Goal: Obtain resource: Obtain resource

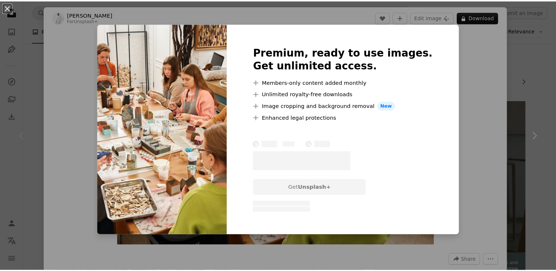
scroll to position [110, 0]
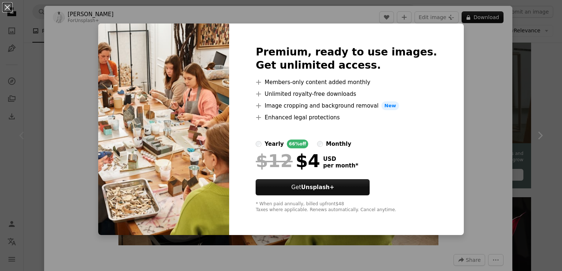
click at [554, 57] on div "An X shape Premium, ready to use images. Get unlimited access. A plus sign Memb…" at bounding box center [281, 135] width 562 height 271
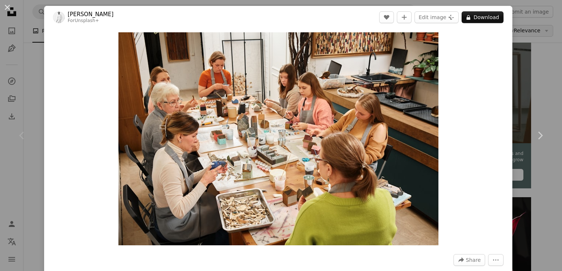
click at [521, 33] on div "An X shape Chevron left Chevron right [PERSON_NAME] For Unsplash+ A heart A plu…" at bounding box center [281, 135] width 562 height 271
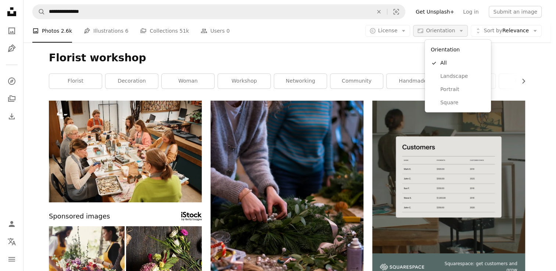
click at [455, 32] on span "Orientation" at bounding box center [440, 31] width 29 height 6
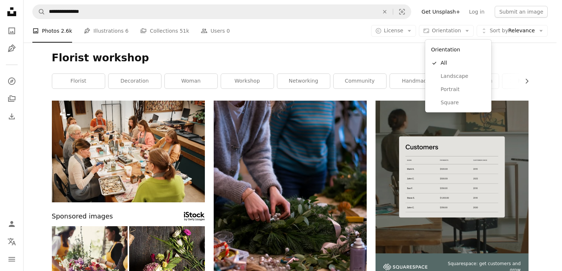
click at [534, 35] on body "**********" at bounding box center [278, 135] width 556 height 271
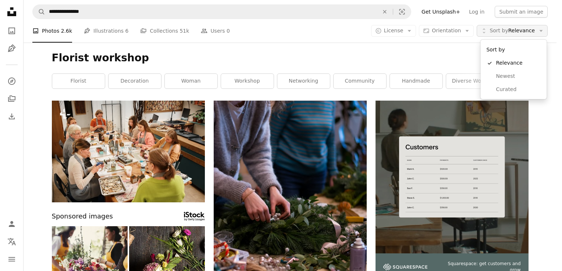
click at [533, 35] on button "Unfold Sort by Relevance Arrow down" at bounding box center [511, 31] width 71 height 12
click at [400, 32] on body "**********" at bounding box center [278, 135] width 556 height 271
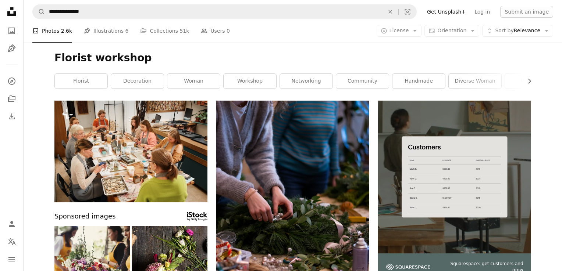
click at [400, 32] on span "License" at bounding box center [398, 31] width 19 height 6
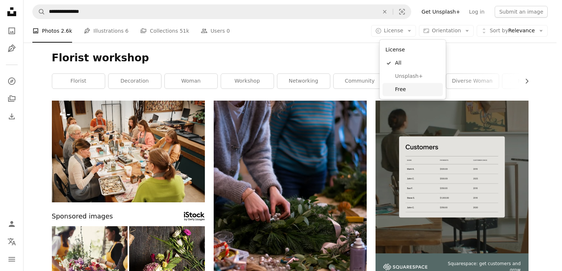
click at [403, 88] on span "Free" at bounding box center [417, 89] width 45 height 7
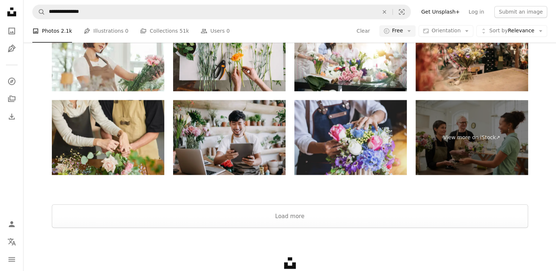
scroll to position [1327, 0]
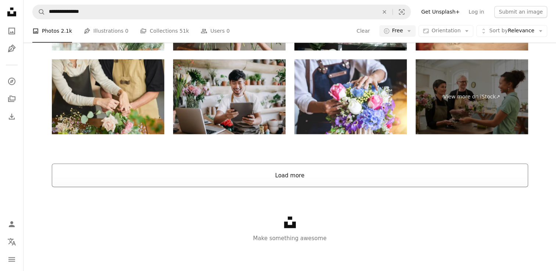
click at [289, 175] on button "Load more" at bounding box center [290, 176] width 476 height 24
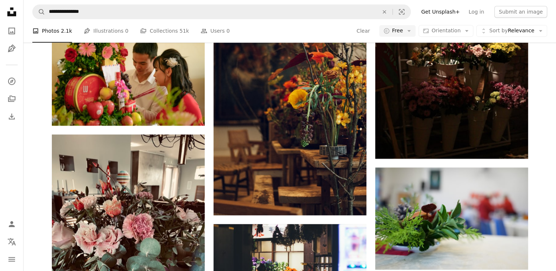
scroll to position [629, 0]
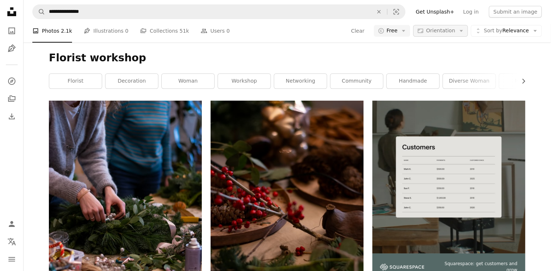
click at [465, 28] on icon "Arrow down" at bounding box center [461, 31] width 7 height 7
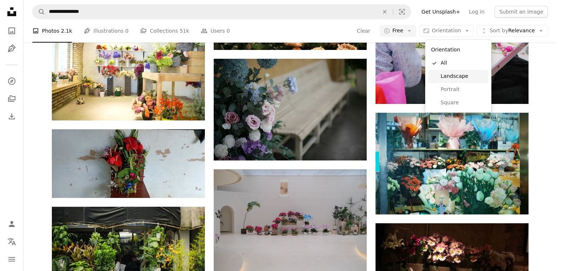
click at [453, 79] on span "Landscape" at bounding box center [462, 76] width 45 height 7
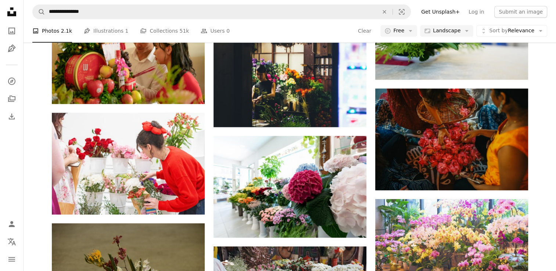
scroll to position [1397, 0]
